Goal: Task Accomplishment & Management: Manage account settings

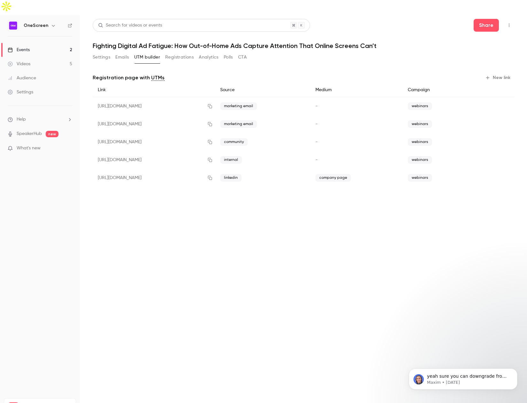
click at [181, 52] on button "Registrations" at bounding box center [179, 57] width 28 height 10
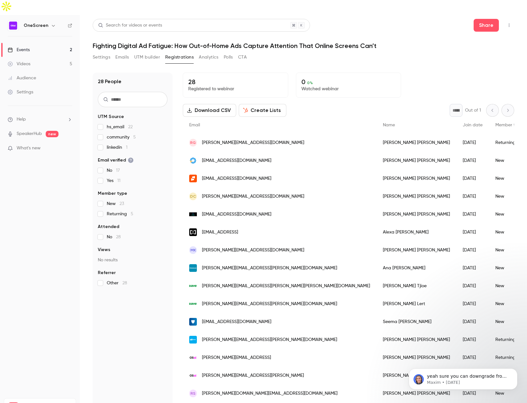
click at [103, 52] on button "Settings" at bounding box center [102, 57] width 18 height 10
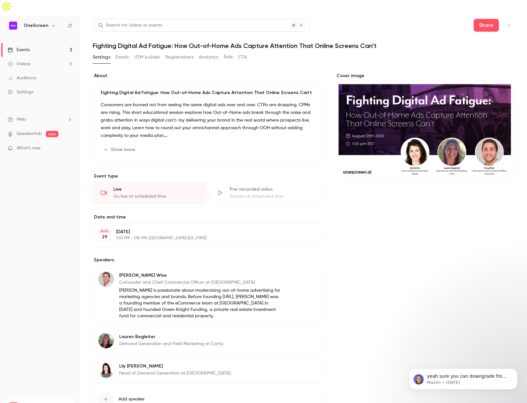
click at [122, 52] on button "Emails" at bounding box center [121, 57] width 13 height 10
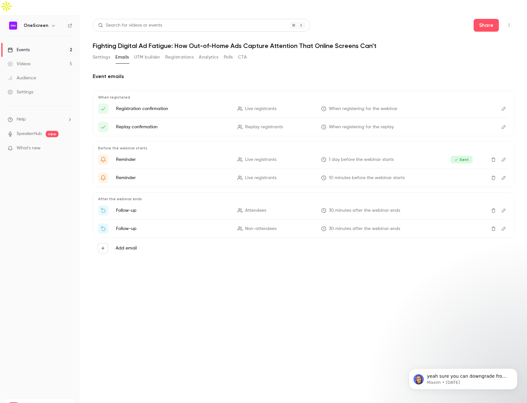
click at [180, 52] on button "Registrations" at bounding box center [179, 57] width 28 height 10
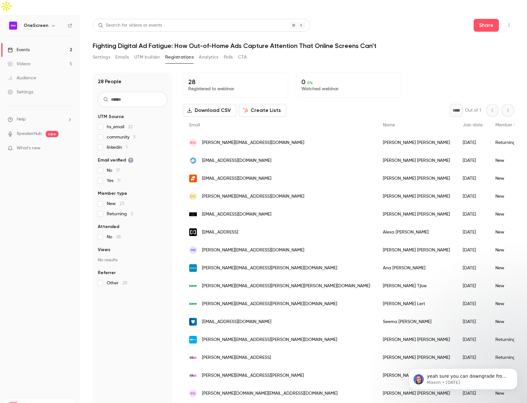
click at [152, 52] on button "UTM builder" at bounding box center [147, 57] width 26 height 10
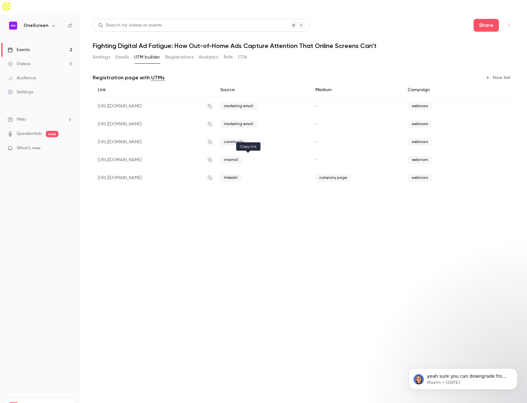
click at [212, 175] on icon "button" at bounding box center [209, 177] width 5 height 4
click at [202, 169] on div "[URL][DOMAIN_NAME]" at bounding box center [154, 178] width 122 height 18
